Goal: Information Seeking & Learning: Learn about a topic

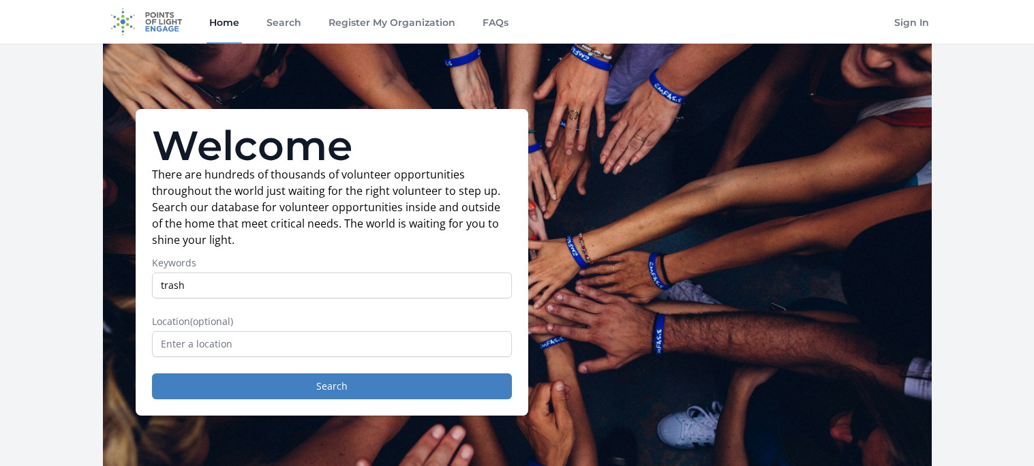
type input "trash"
click at [213, 346] on input "text" at bounding box center [332, 344] width 360 height 26
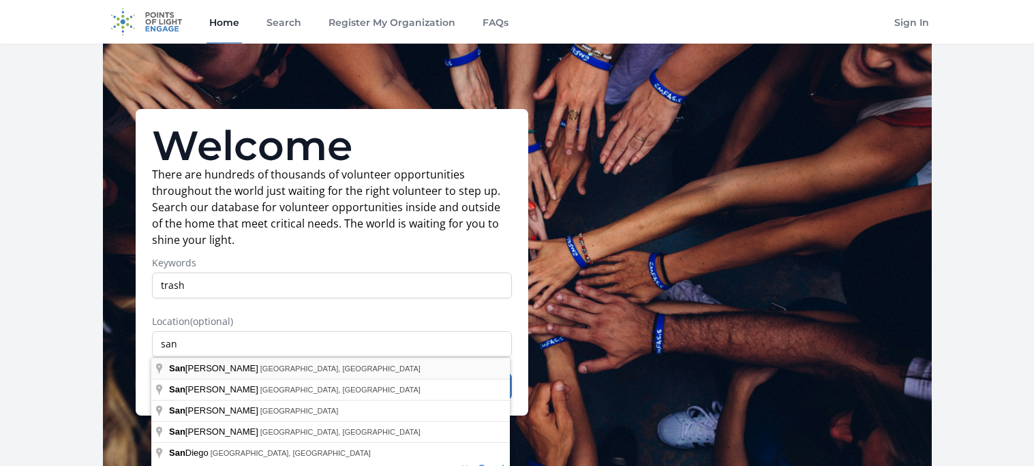
type input "[GEOGRAPHIC_DATA], [GEOGRAPHIC_DATA], [GEOGRAPHIC_DATA]"
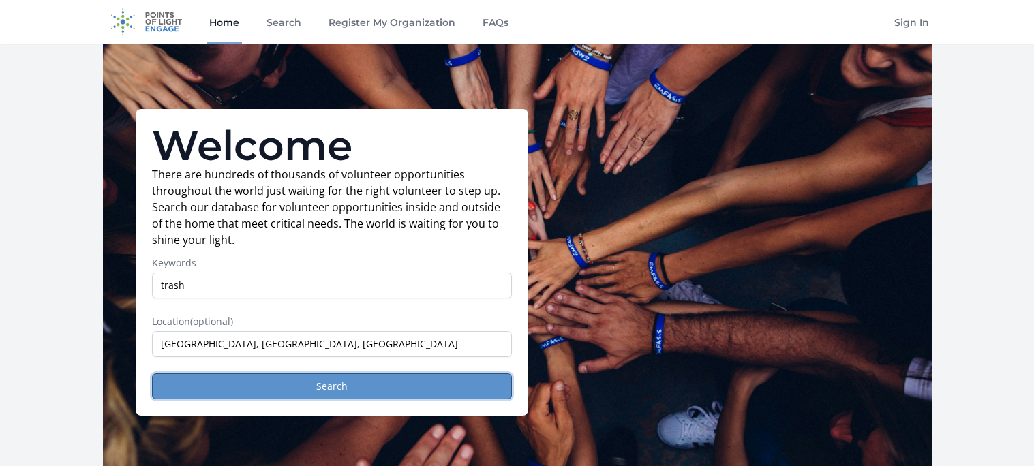
click at [283, 393] on button "Search" at bounding box center [332, 386] width 360 height 26
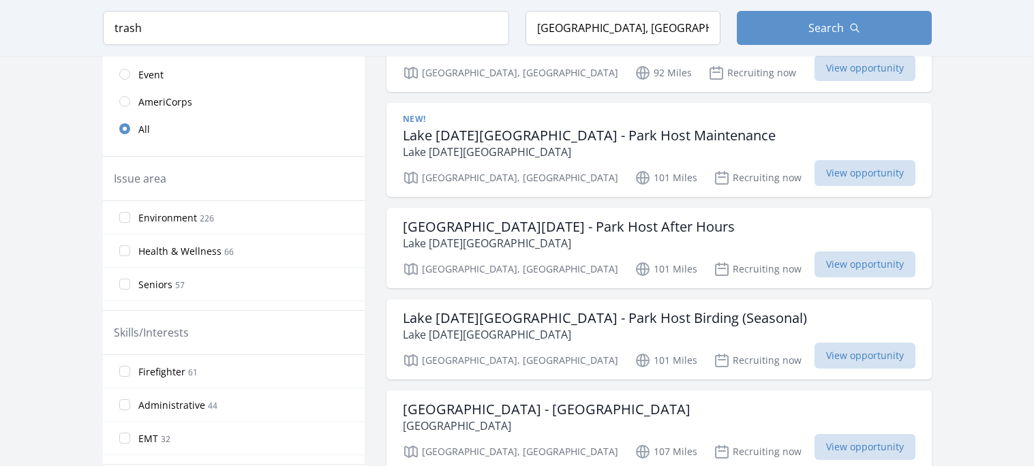
scroll to position [395, 0]
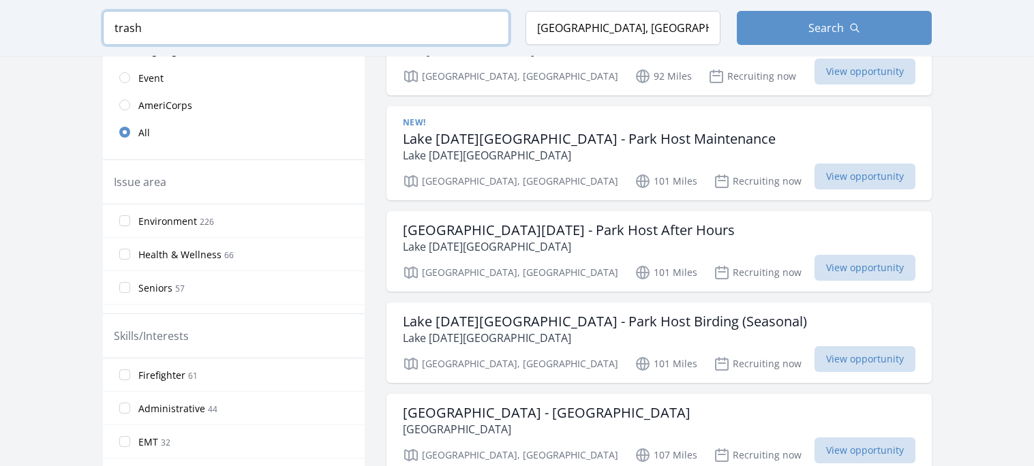
click at [176, 30] on input "trash" at bounding box center [306, 28] width 406 height 34
click at [489, 35] on input "trash" at bounding box center [306, 28] width 406 height 34
click at [493, 27] on input "trash" at bounding box center [306, 28] width 406 height 34
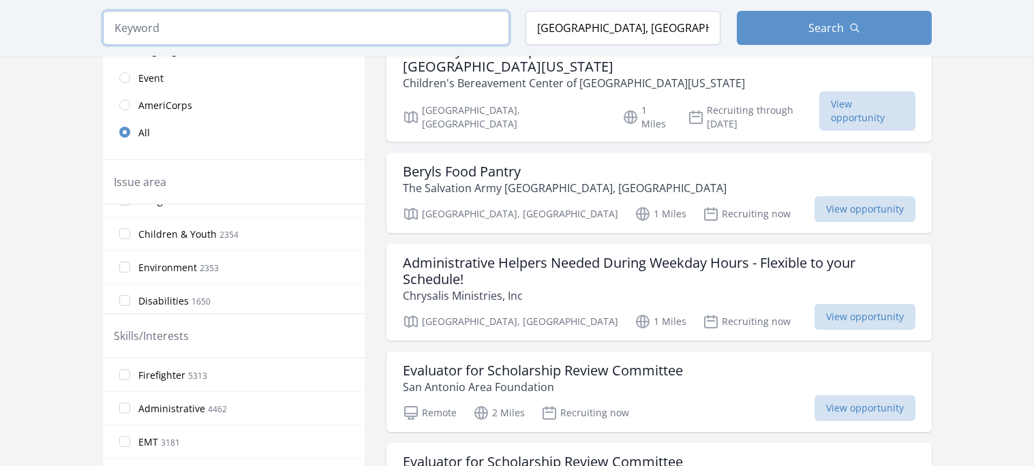
scroll to position [157, 0]
click at [177, 230] on span "Children & Youth" at bounding box center [177, 232] width 78 height 14
click at [130, 230] on input "Children & Youth 2354" at bounding box center [124, 231] width 11 height 11
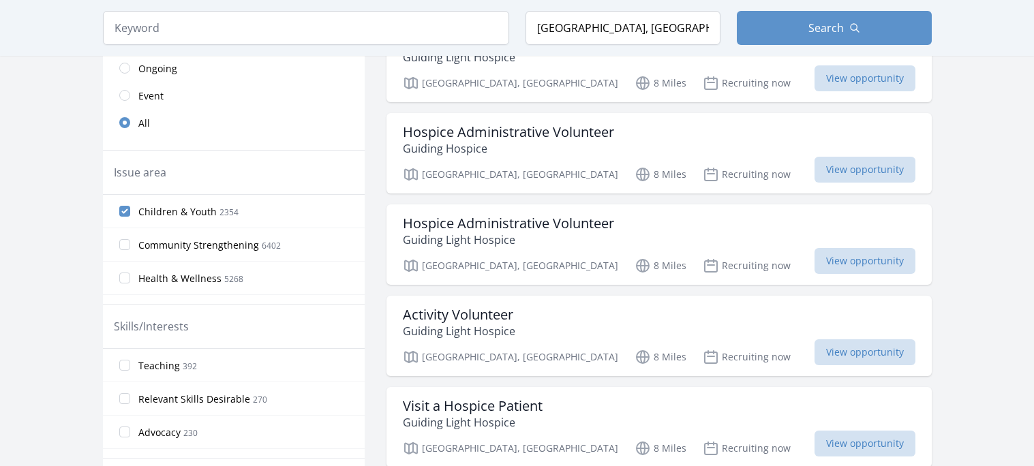
scroll to position [364, 0]
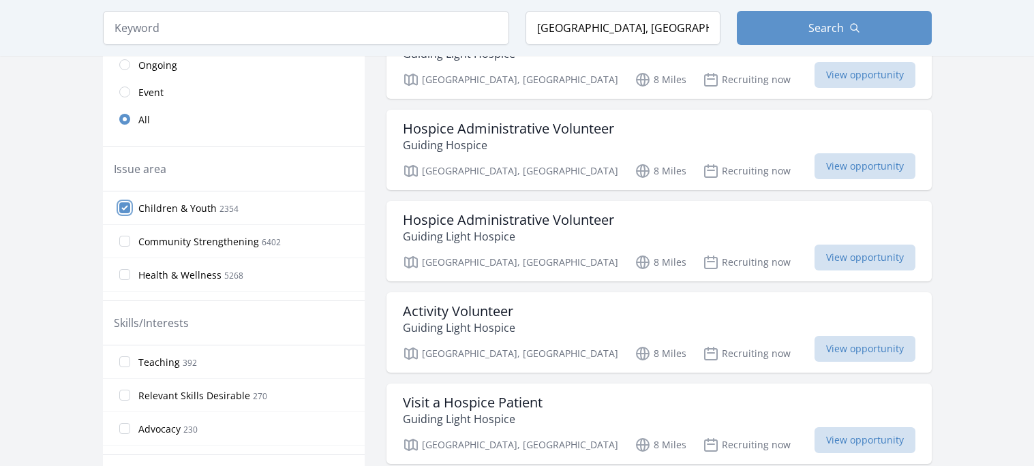
click at [129, 204] on input "Children & Youth 2354" at bounding box center [124, 207] width 11 height 11
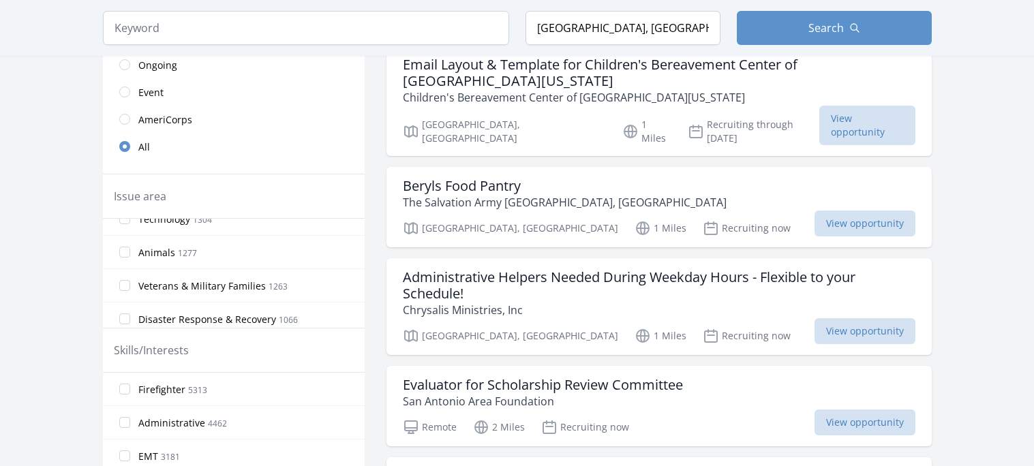
scroll to position [324, 0]
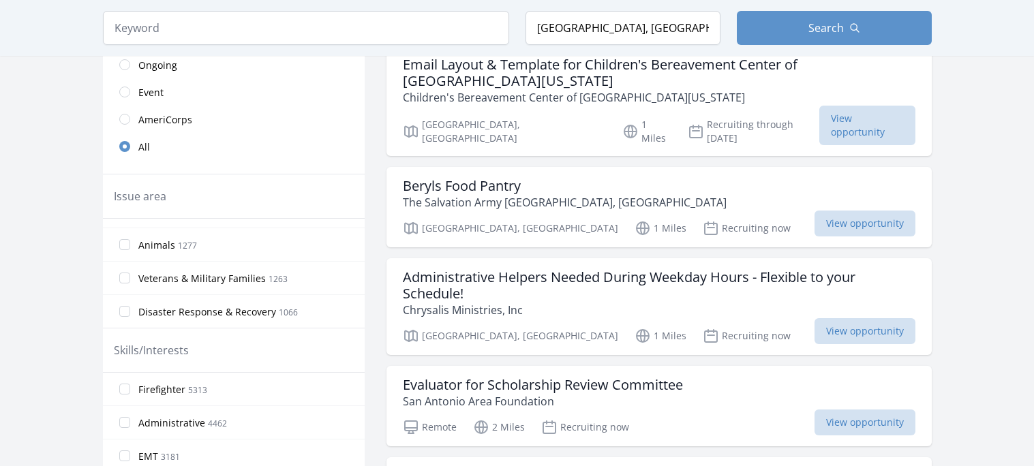
click at [157, 244] on span "Animals" at bounding box center [156, 245] width 37 height 14
click at [130, 244] on input "Animals 1277" at bounding box center [124, 244] width 11 height 11
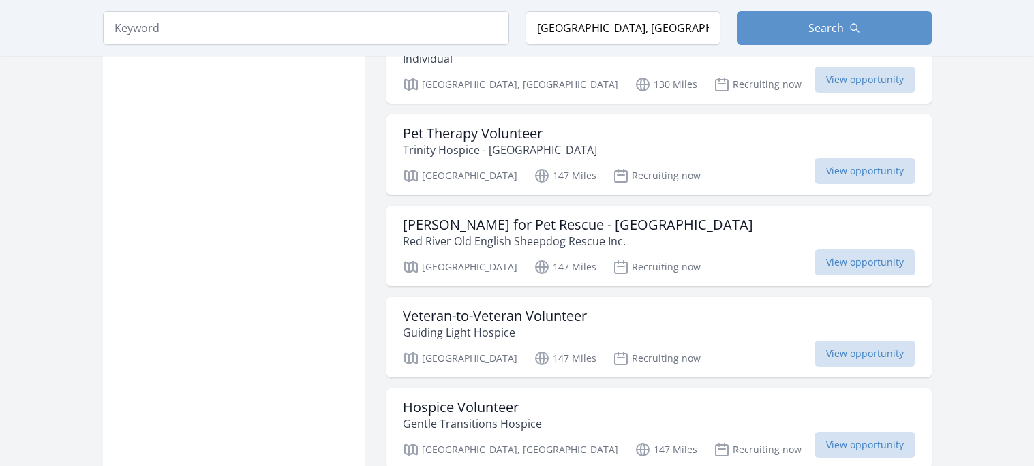
scroll to position [1436, 0]
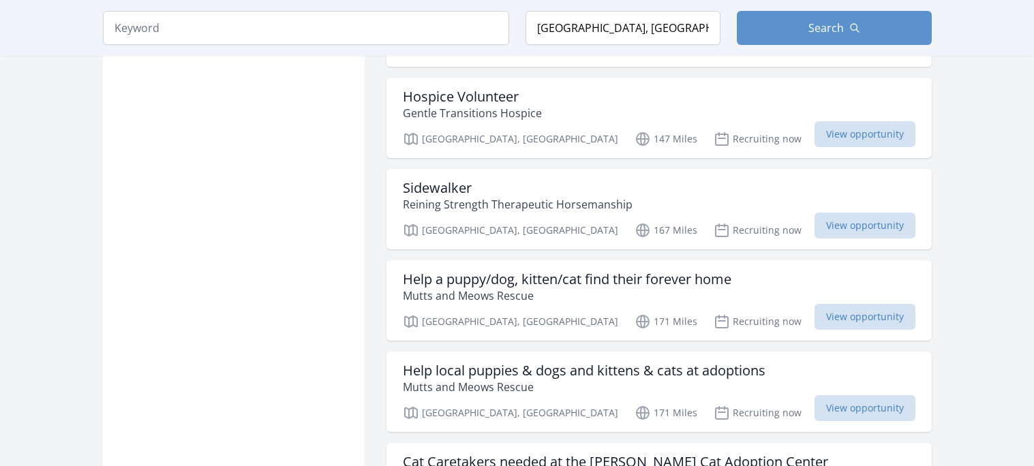
scroll to position [1842, 0]
